Goal: Task Accomplishment & Management: Manage account settings

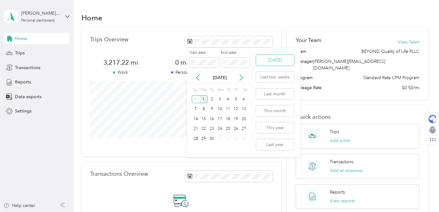
click at [283, 60] on button "[DATE]" at bounding box center [275, 60] width 38 height 11
